Goal: Find specific page/section: Find specific page/section

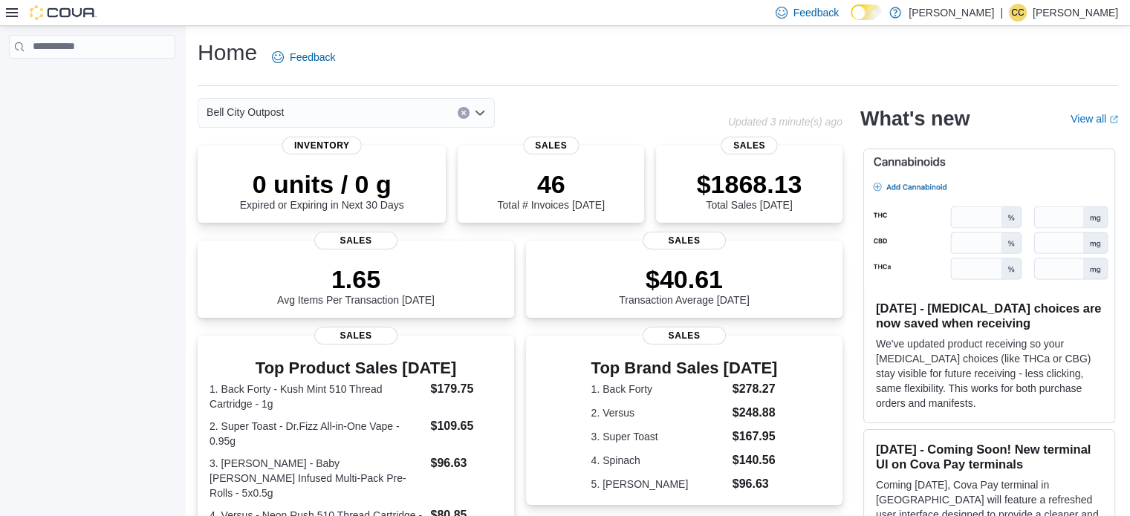
click at [17, 11] on icon at bounding box center [12, 13] width 12 height 12
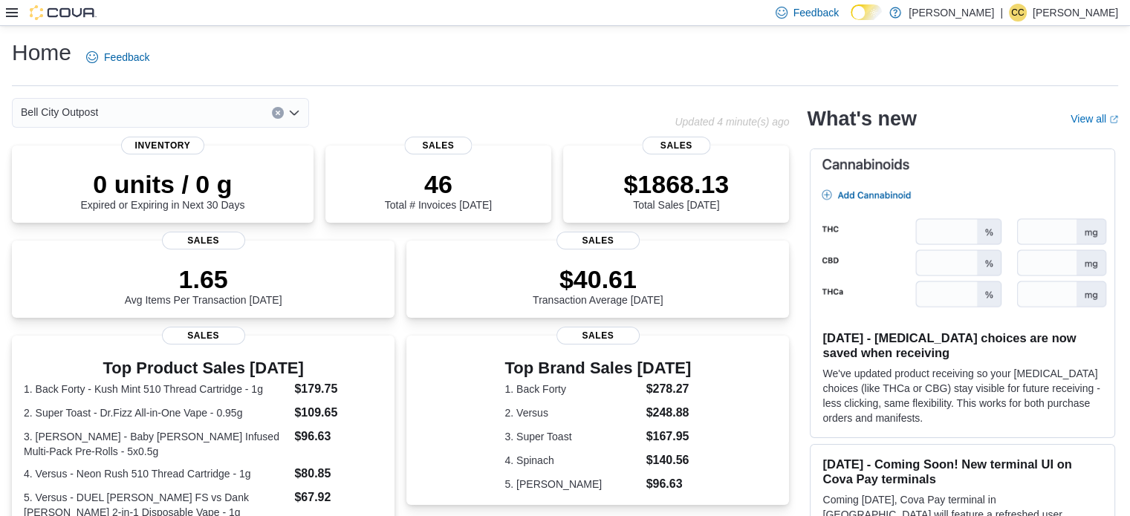
drag, startPoint x: 100, startPoint y: 110, endPoint x: 514, endPoint y: 111, distance: 414.5
click at [100, 110] on div "Bell City Outpost" at bounding box center [160, 113] width 297 height 30
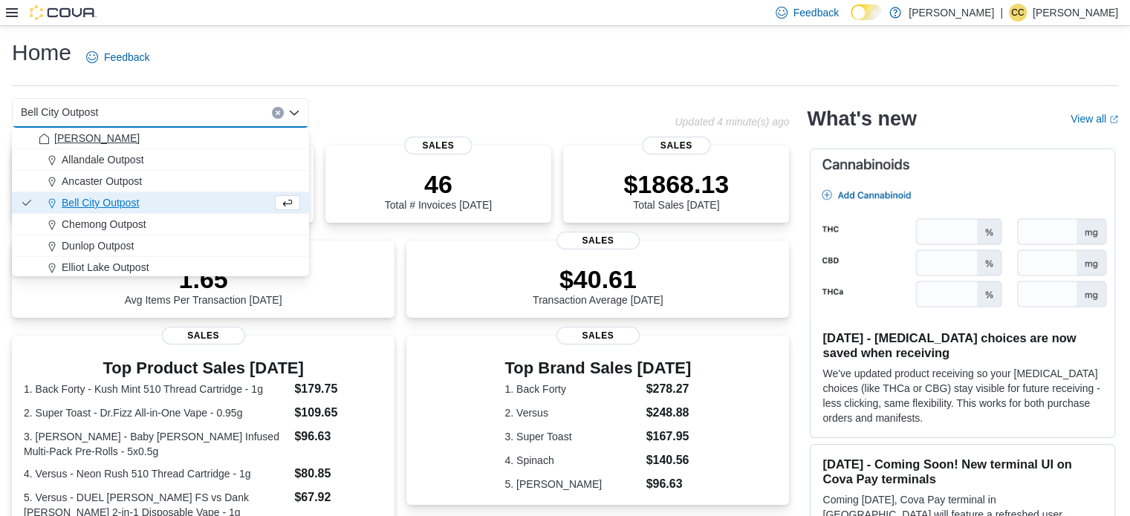
click at [75, 136] on span "[PERSON_NAME]" at bounding box center [96, 138] width 85 height 15
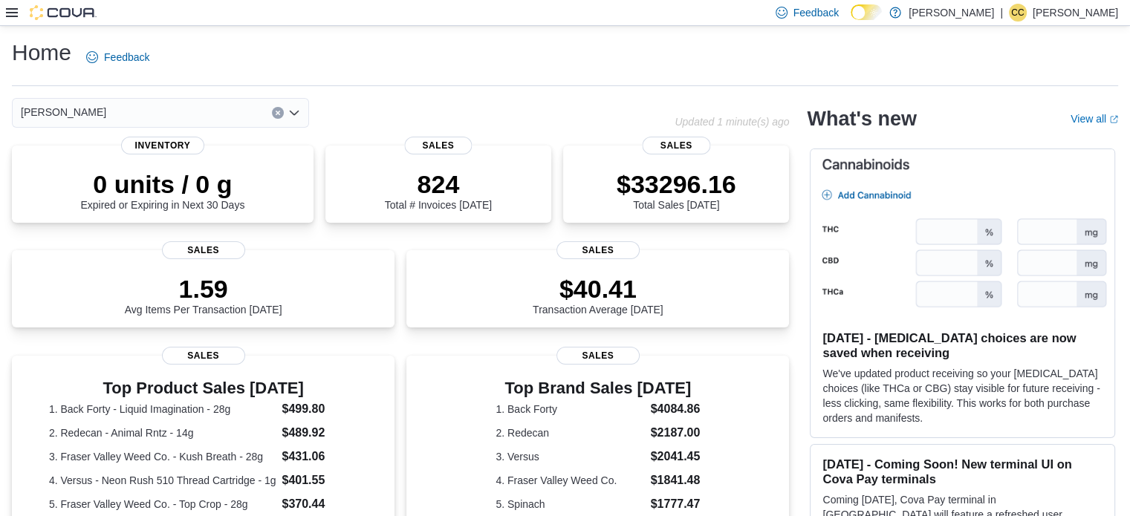
click at [290, 109] on icon "Open list of options" at bounding box center [294, 113] width 12 height 12
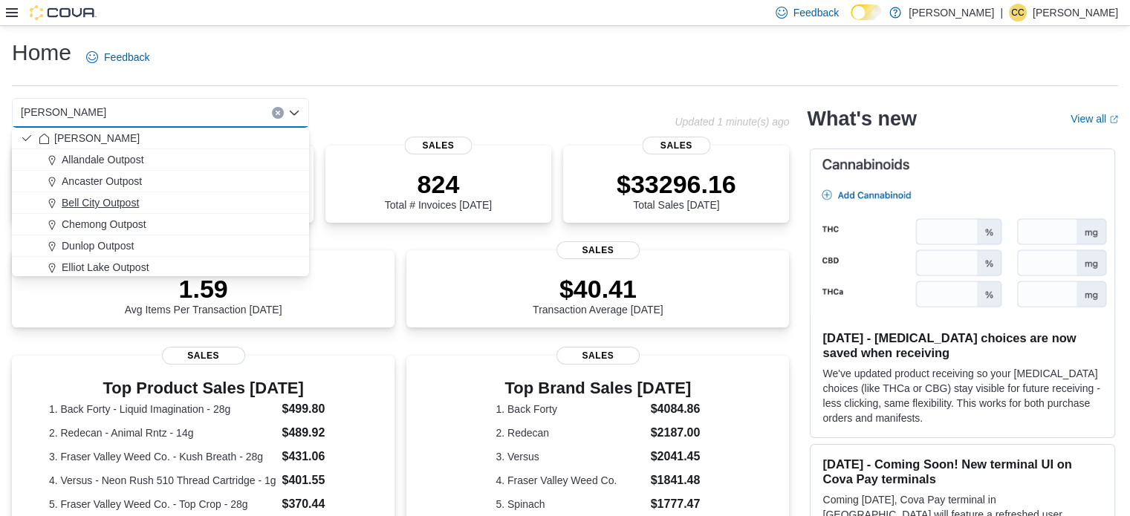
click at [128, 199] on span "Bell City Outpost" at bounding box center [100, 202] width 77 height 15
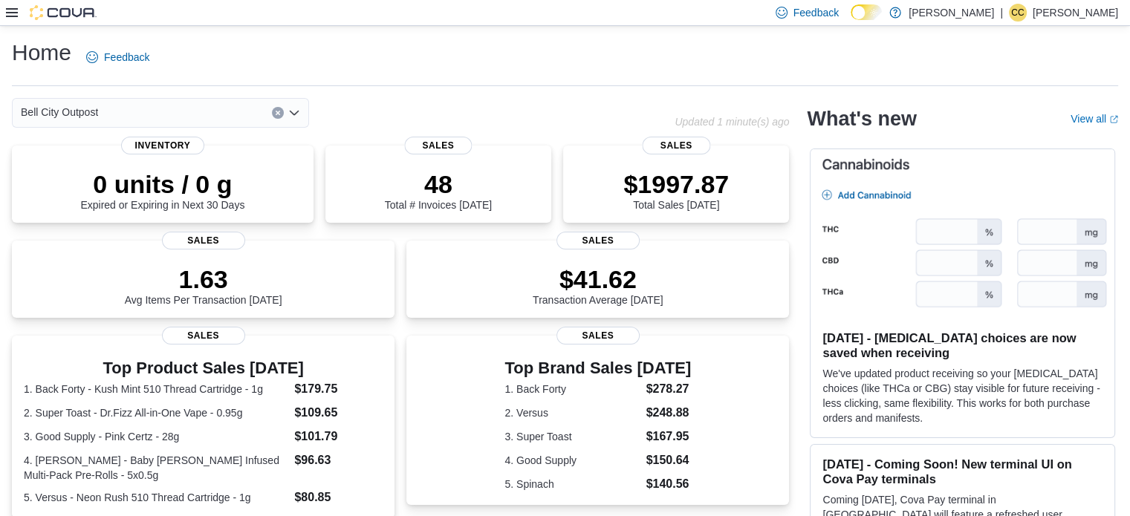
click at [13, 9] on icon at bounding box center [12, 12] width 12 height 9
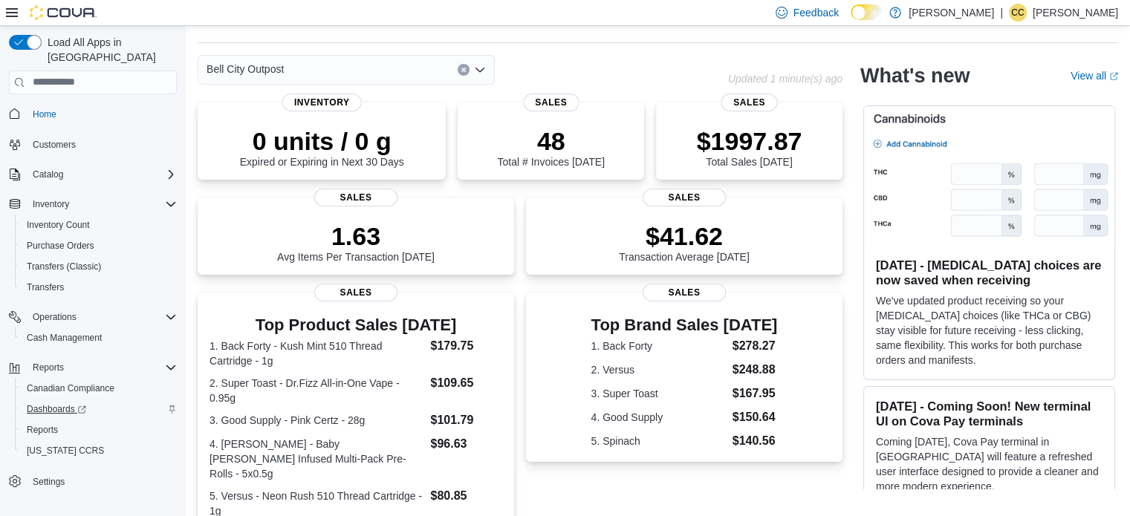
scroll to position [74, 0]
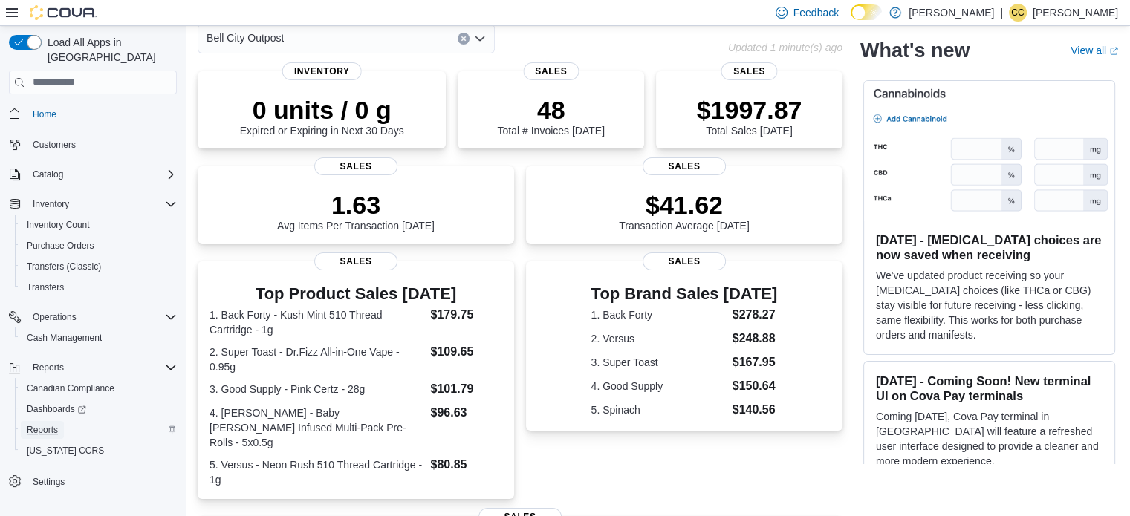
click at [51, 424] on span "Reports" at bounding box center [42, 430] width 31 height 12
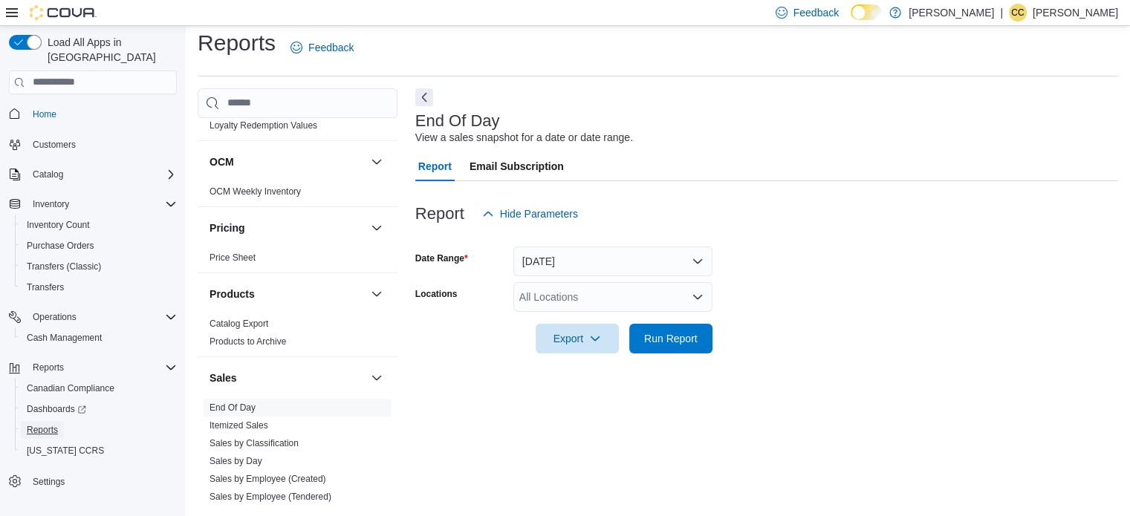
scroll to position [817, 0]
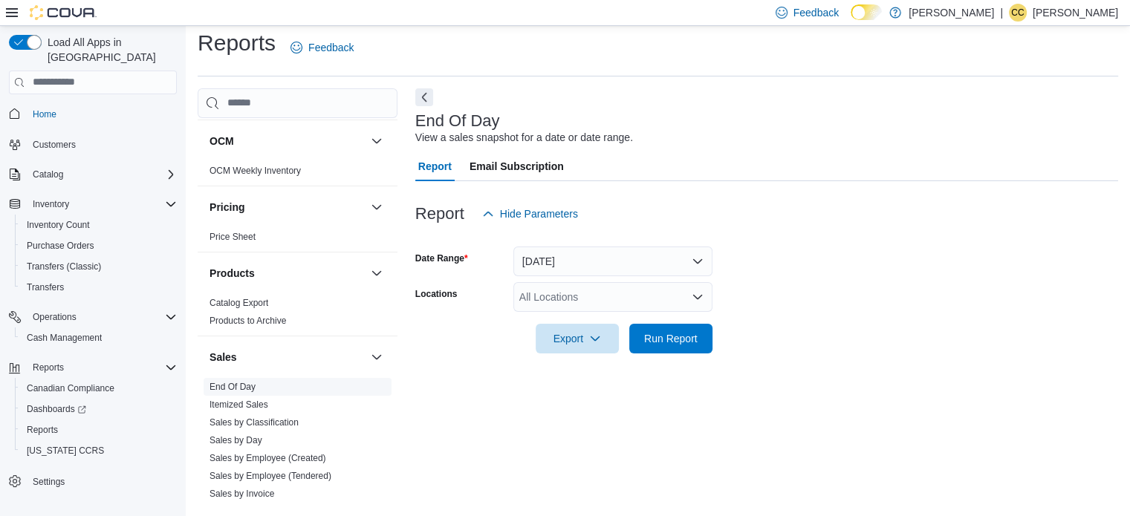
click at [246, 386] on link "End Of Day" at bounding box center [232, 387] width 46 height 10
